Goal: Task Accomplishment & Management: Manage account settings

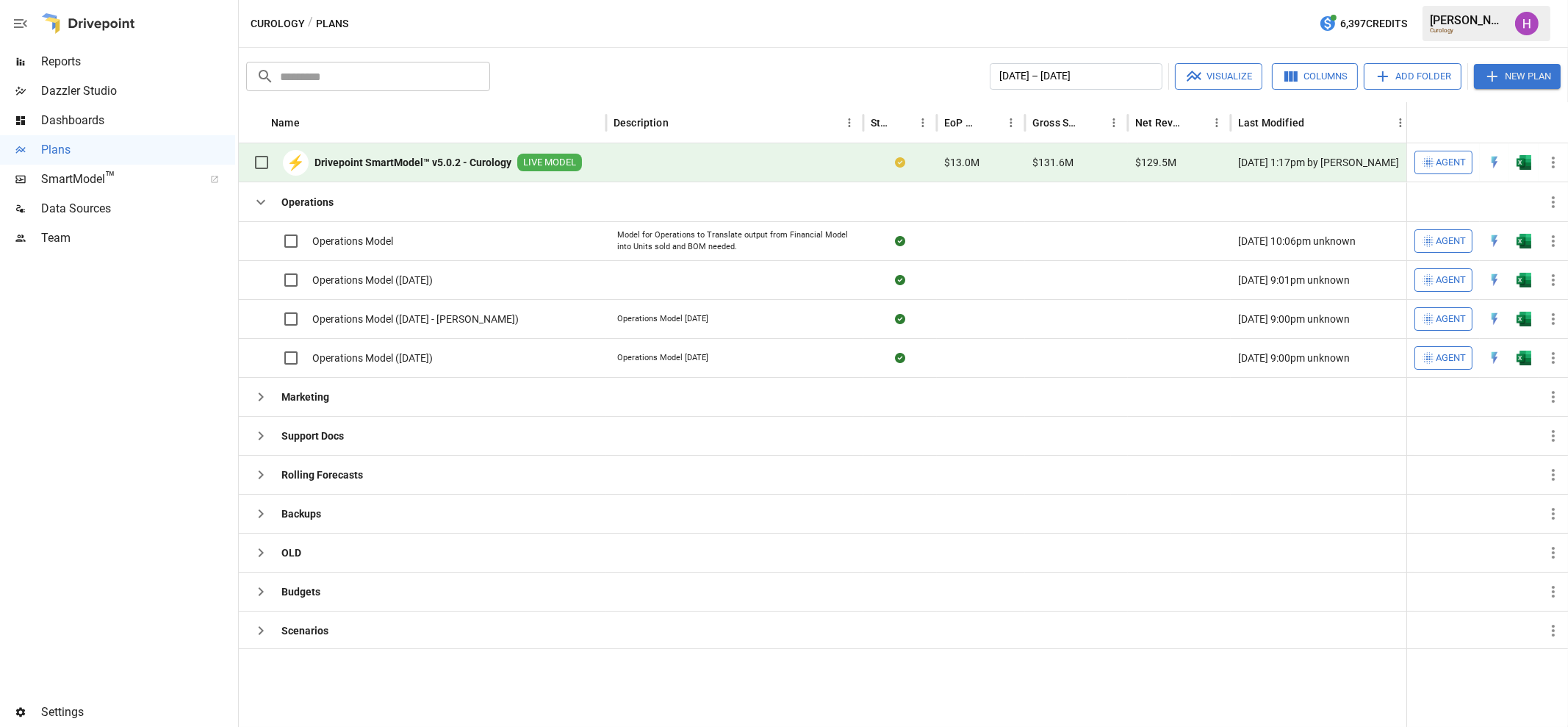
click at [86, 712] on span "Settings" at bounding box center [138, 713] width 194 height 18
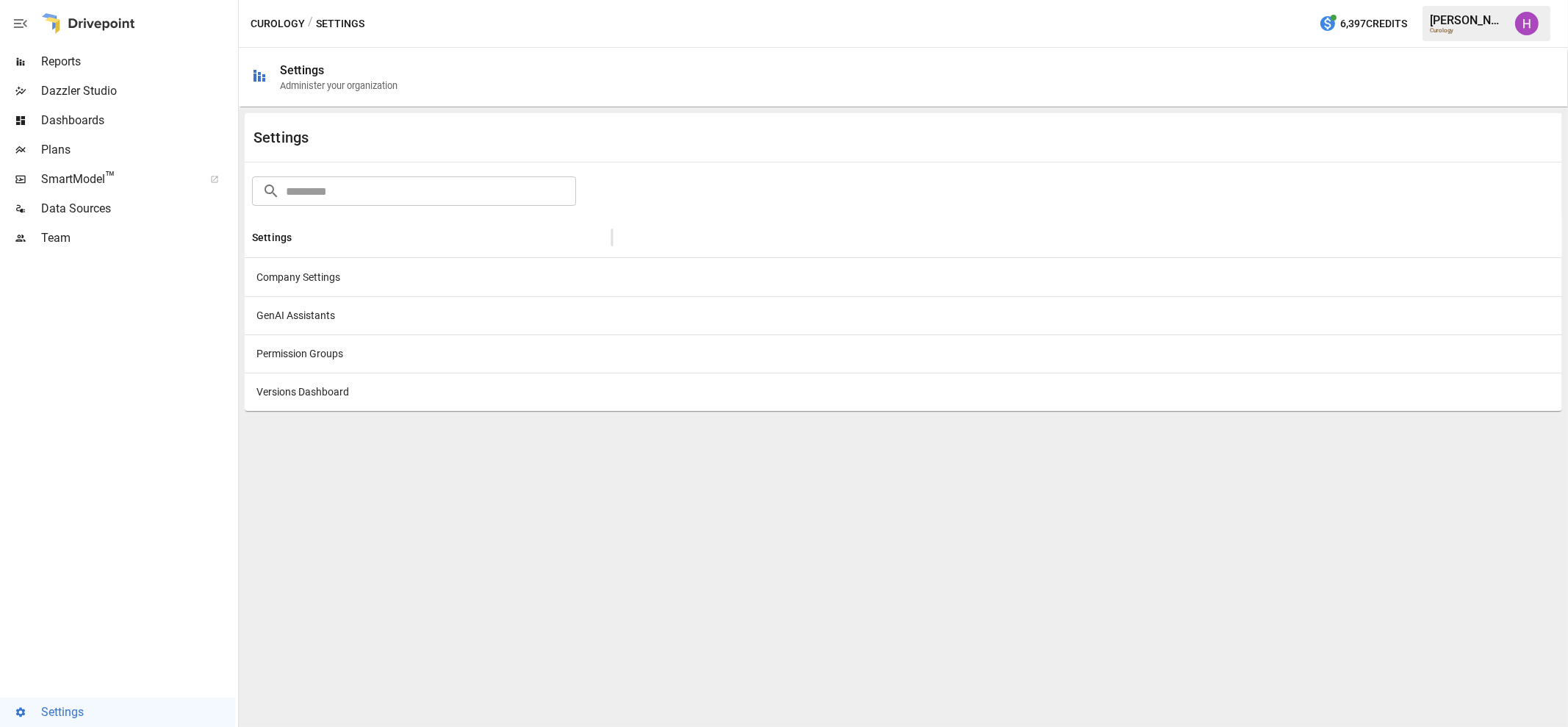
click at [309, 280] on div "Company Settings" at bounding box center [428, 277] width 367 height 38
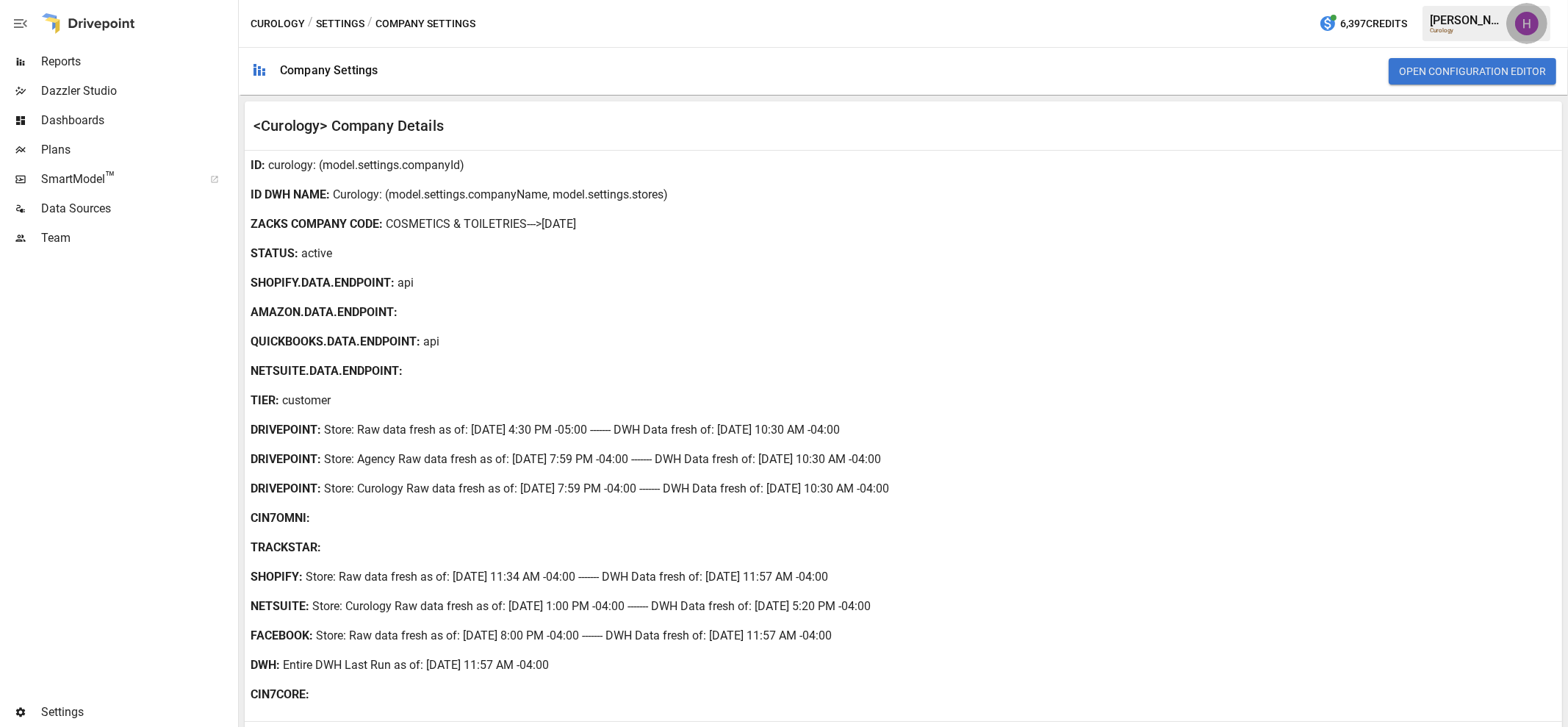
click at [1531, 27] on img "Harry Antonio" at bounding box center [1527, 23] width 23 height 23
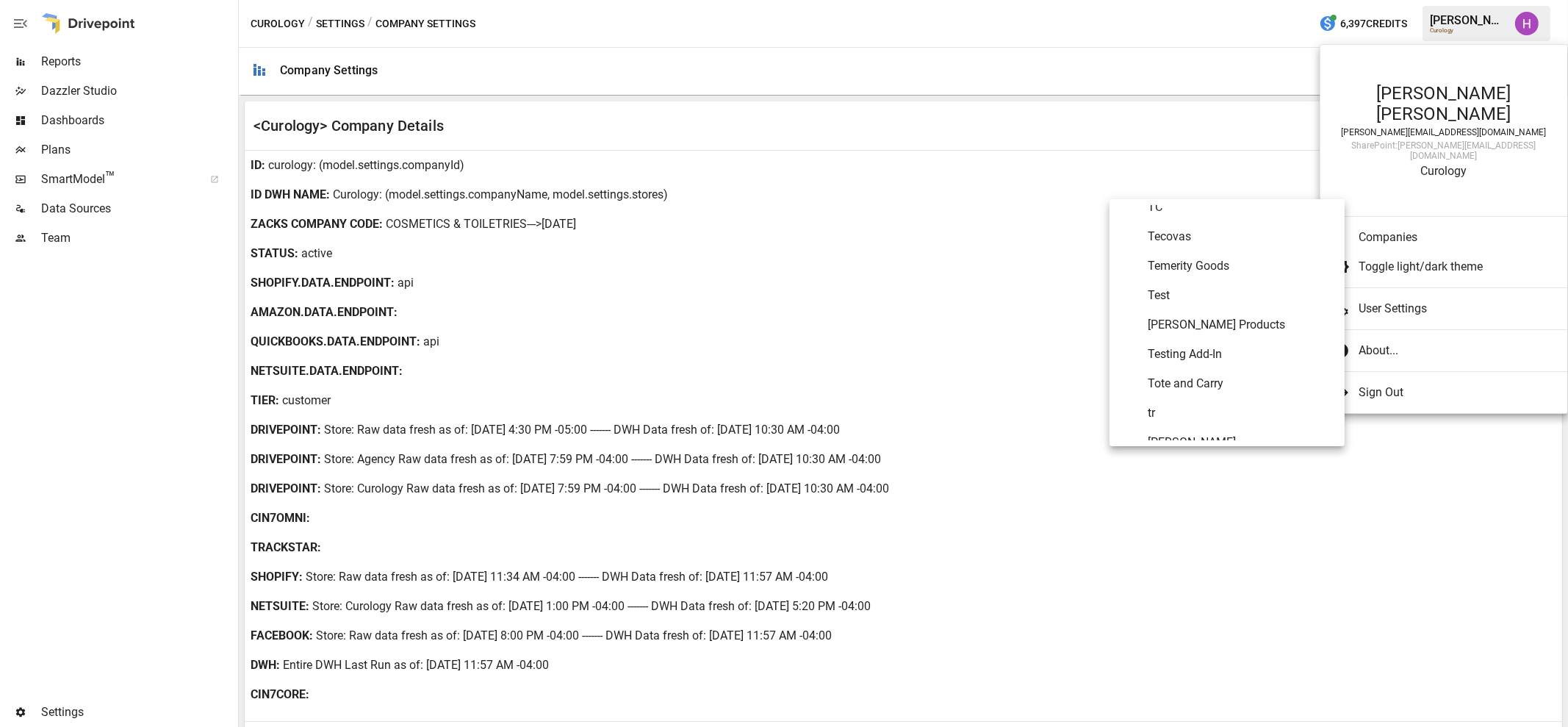
scroll to position [7786, 0]
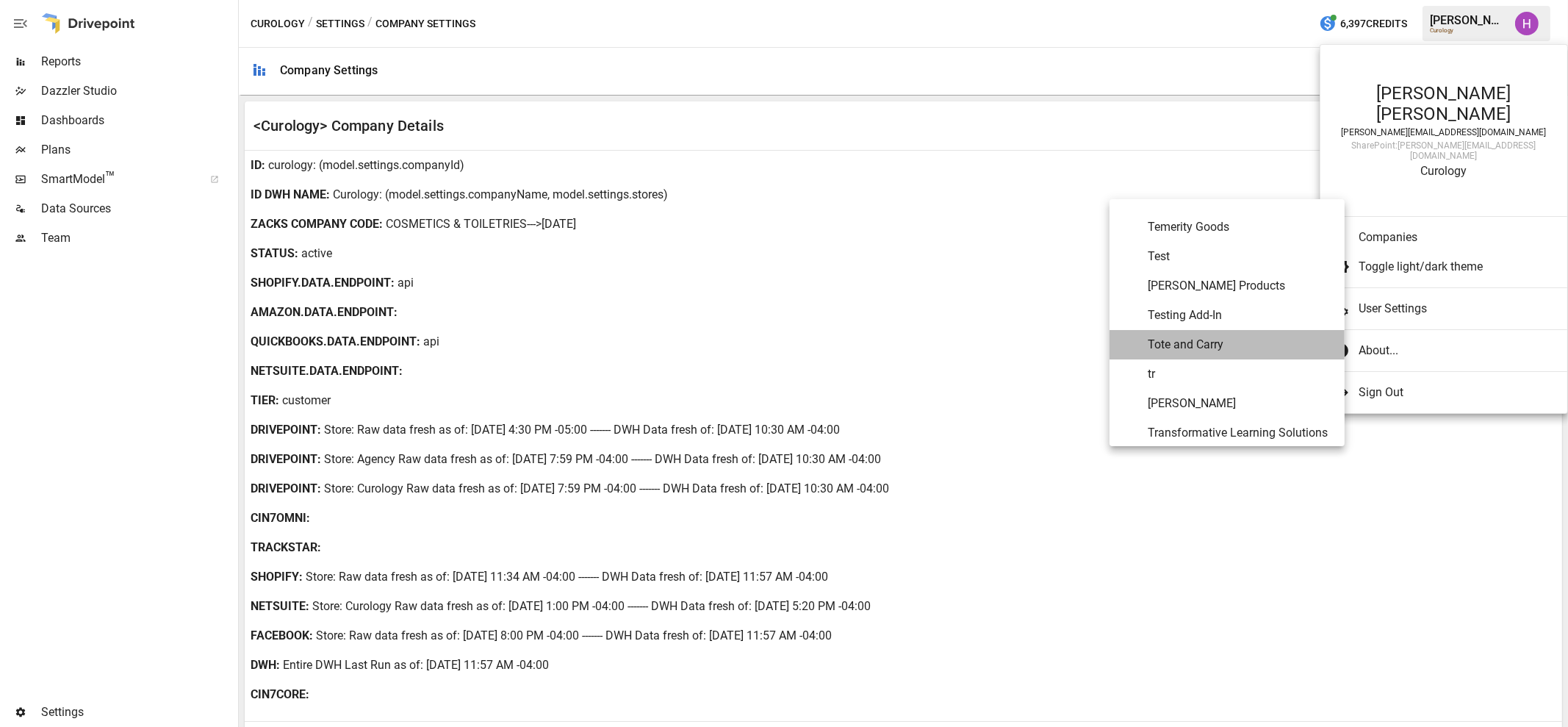
click at [1247, 346] on span "Tote and Carry" at bounding box center [1240, 345] width 185 height 18
